Goal: Navigation & Orientation: Find specific page/section

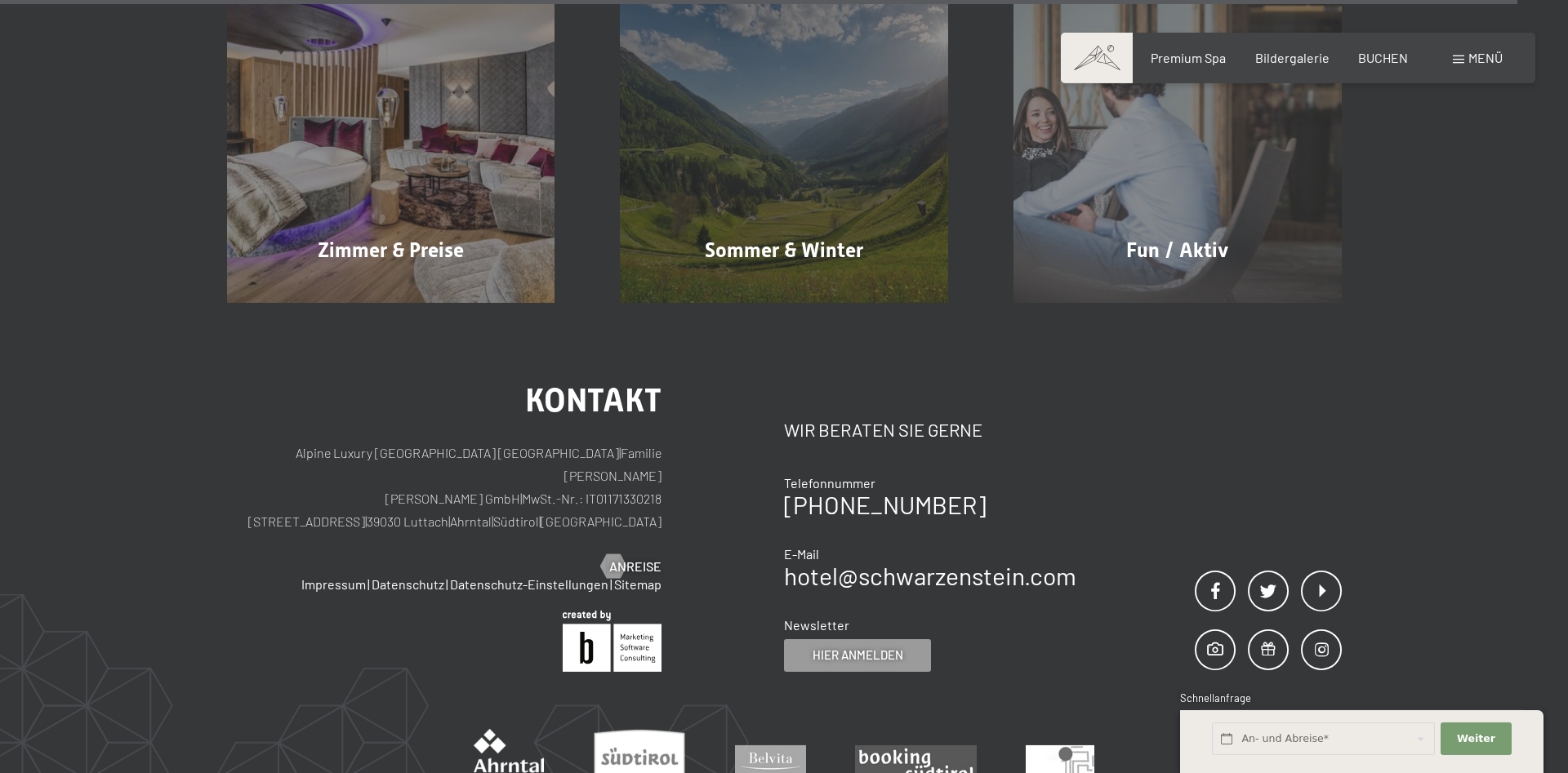
scroll to position [8160, 0]
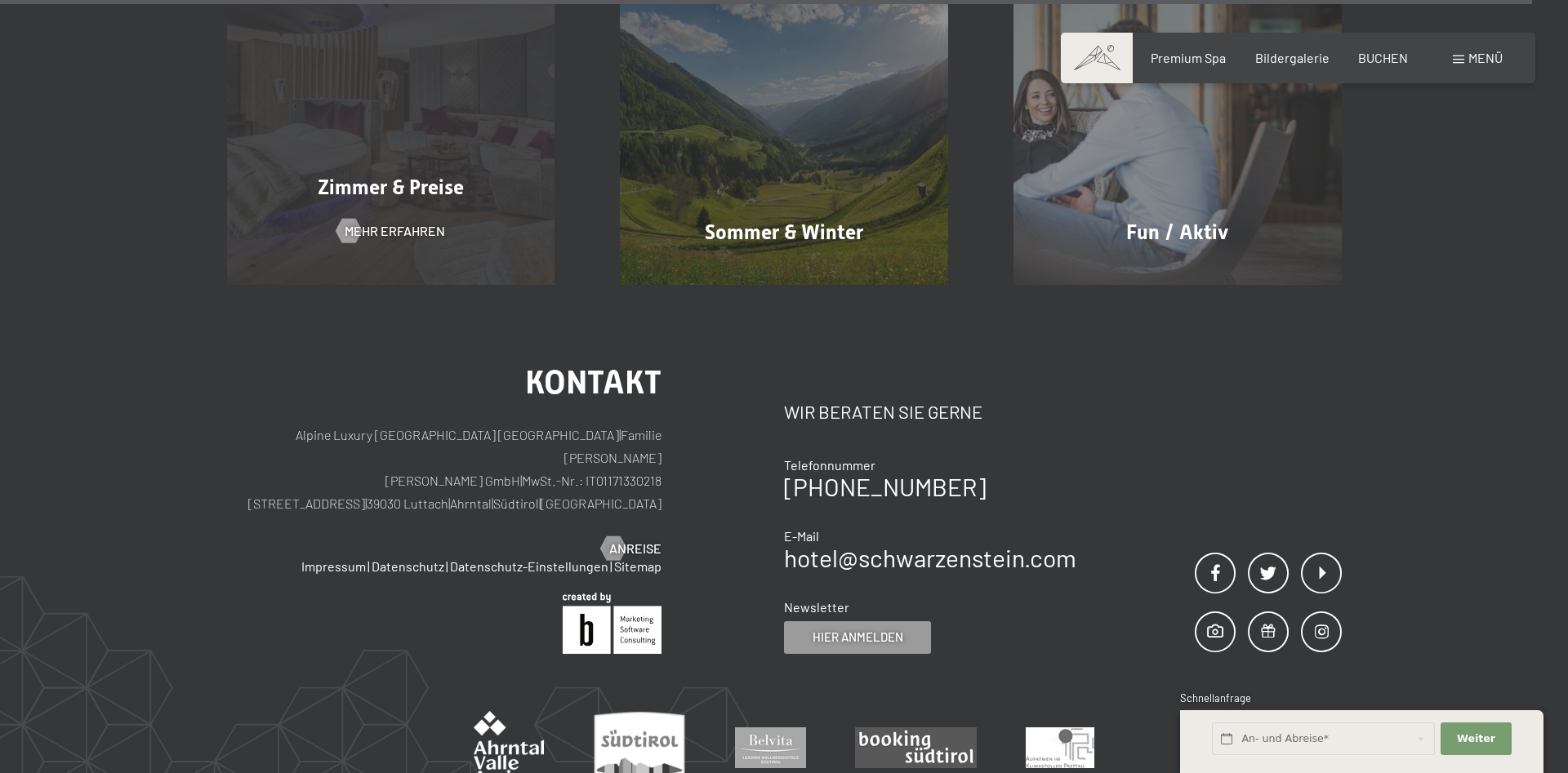
click at [398, 175] on span "Zimmer & Preise" at bounding box center [391, 187] width 146 height 23
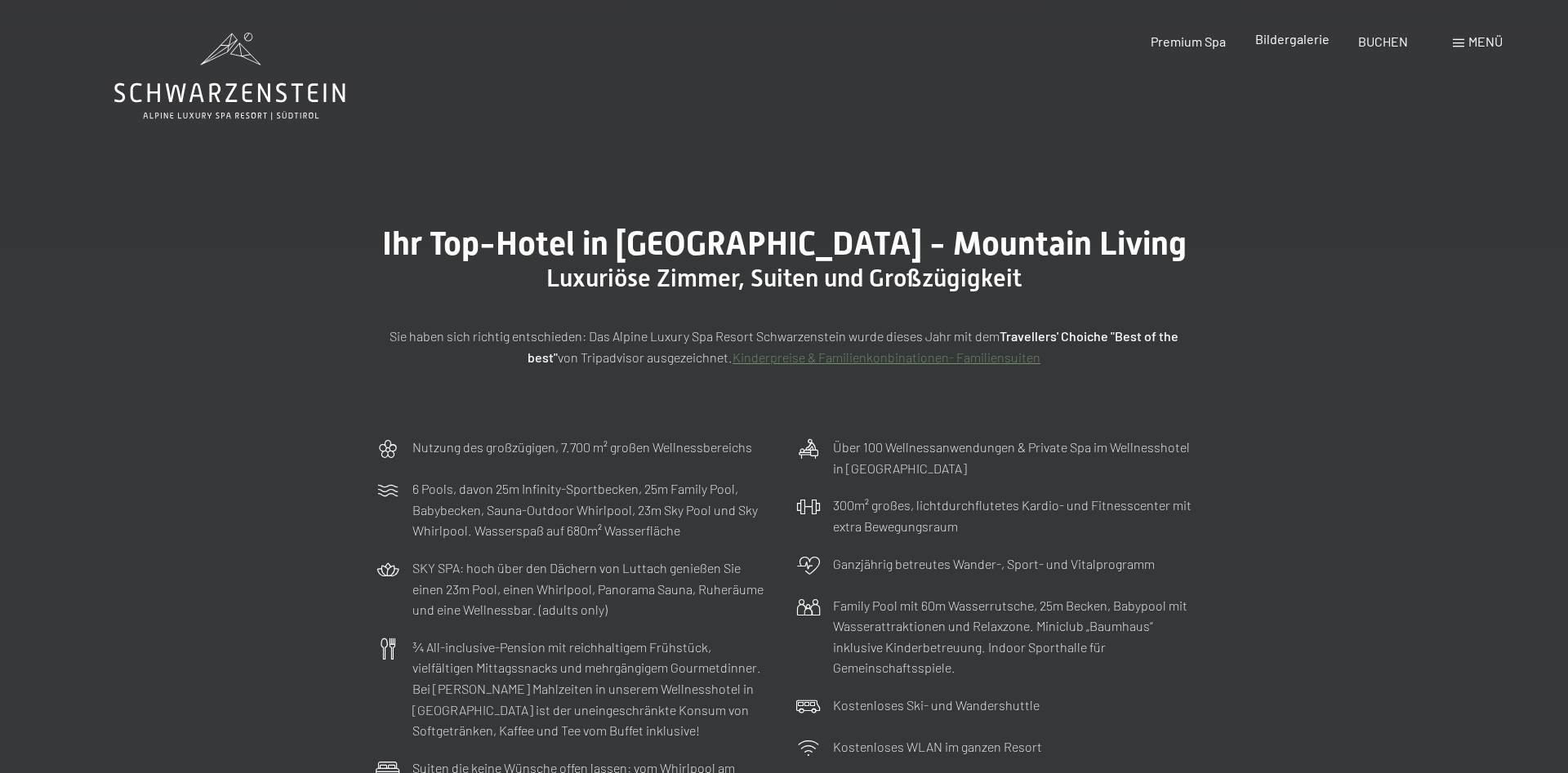
click at [1303, 41] on span "Bildergalerie" at bounding box center [1292, 39] width 75 height 16
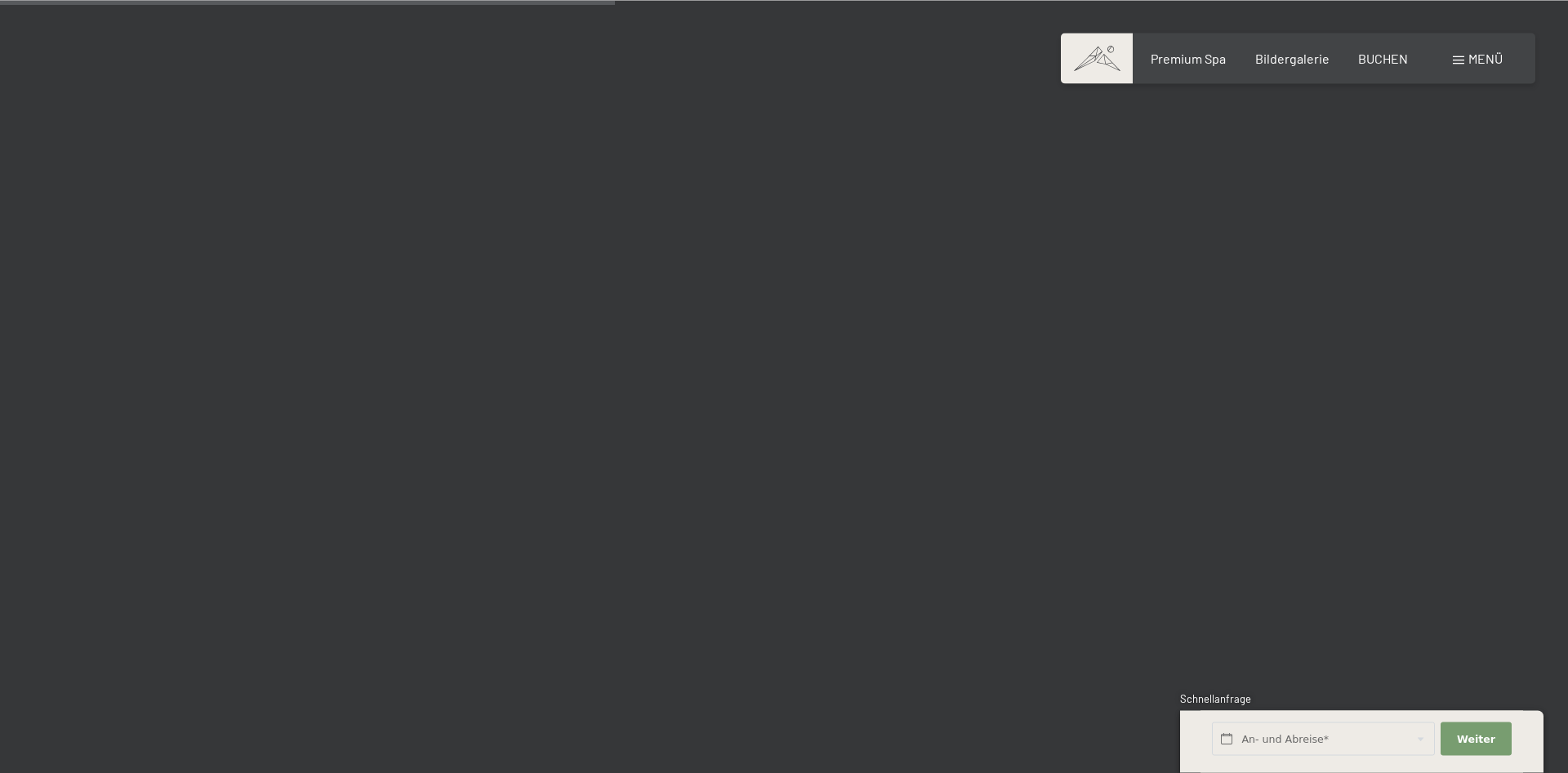
scroll to position [8244, 0]
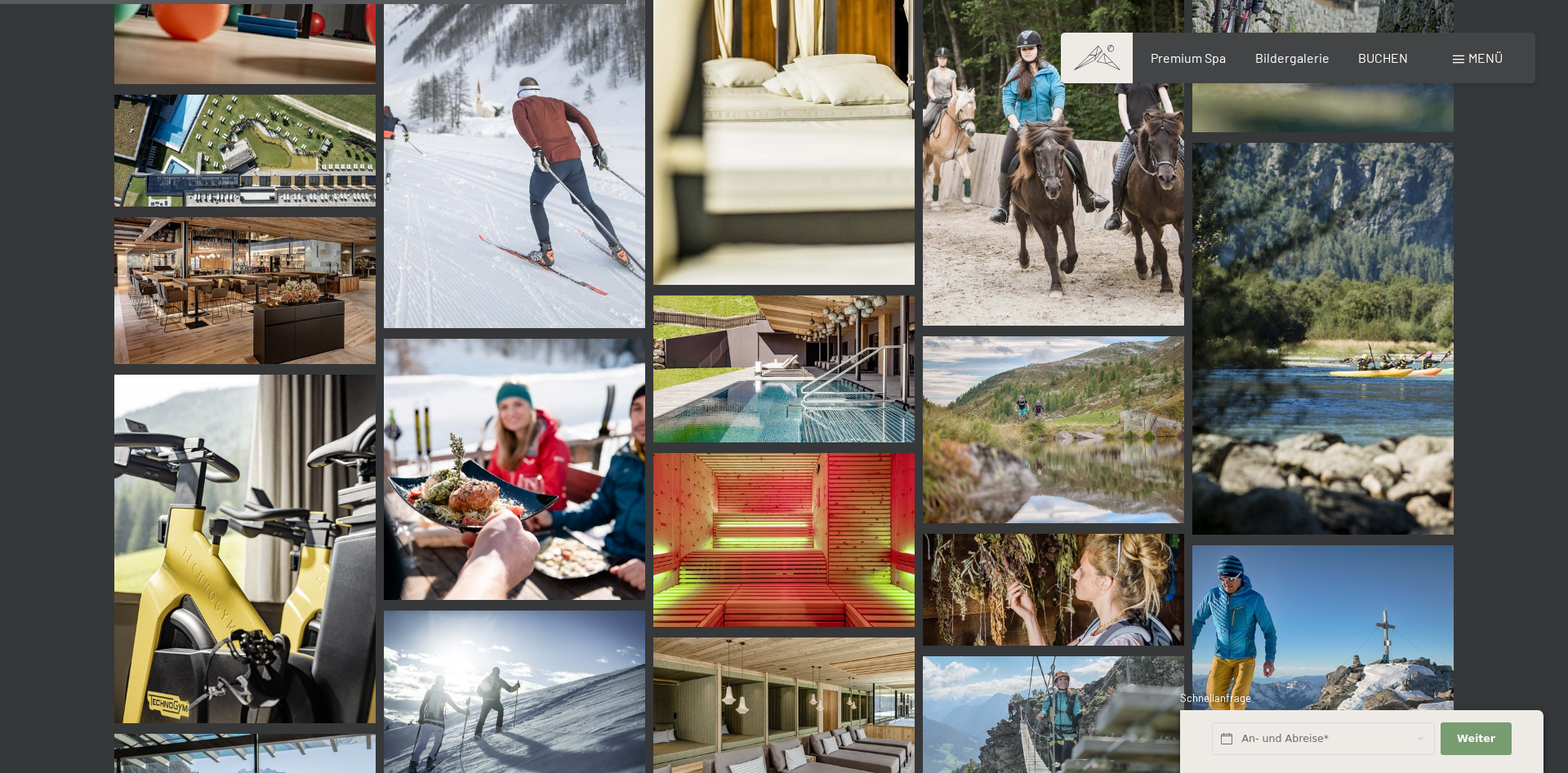
click at [299, 127] on img at bounding box center [245, 150] width 262 height 112
